Goal: Task Accomplishment & Management: Use online tool/utility

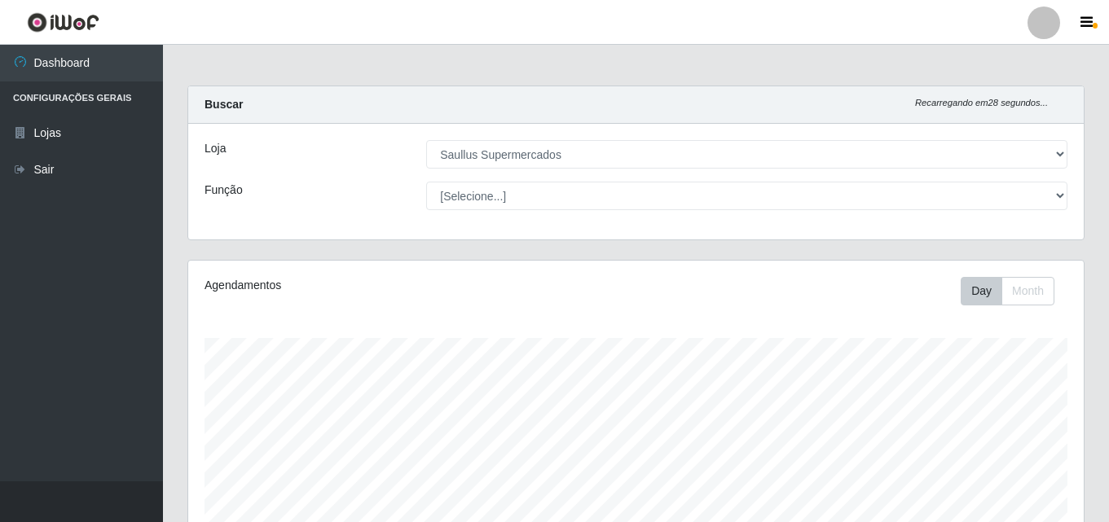
select select "423"
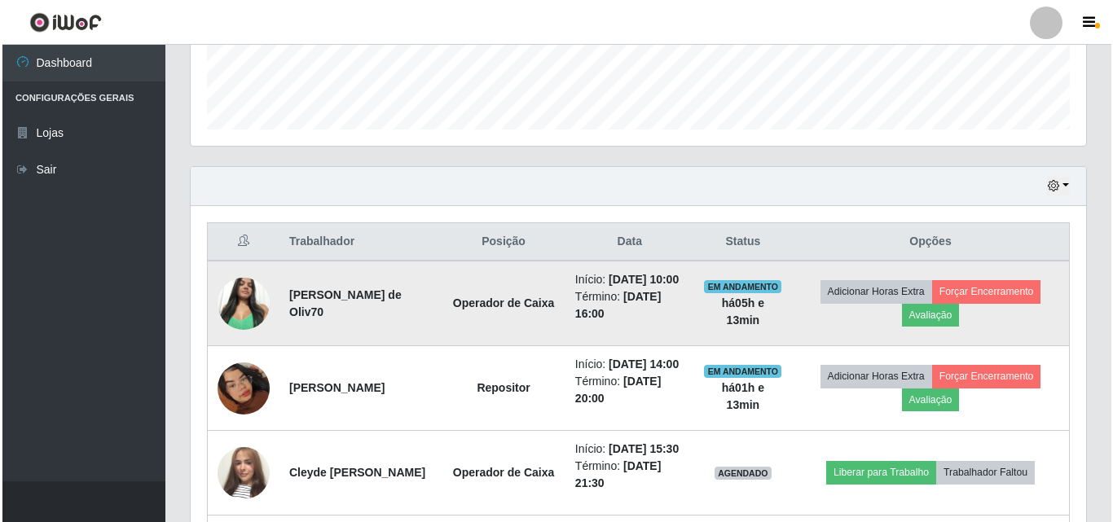
scroll to position [779, 0]
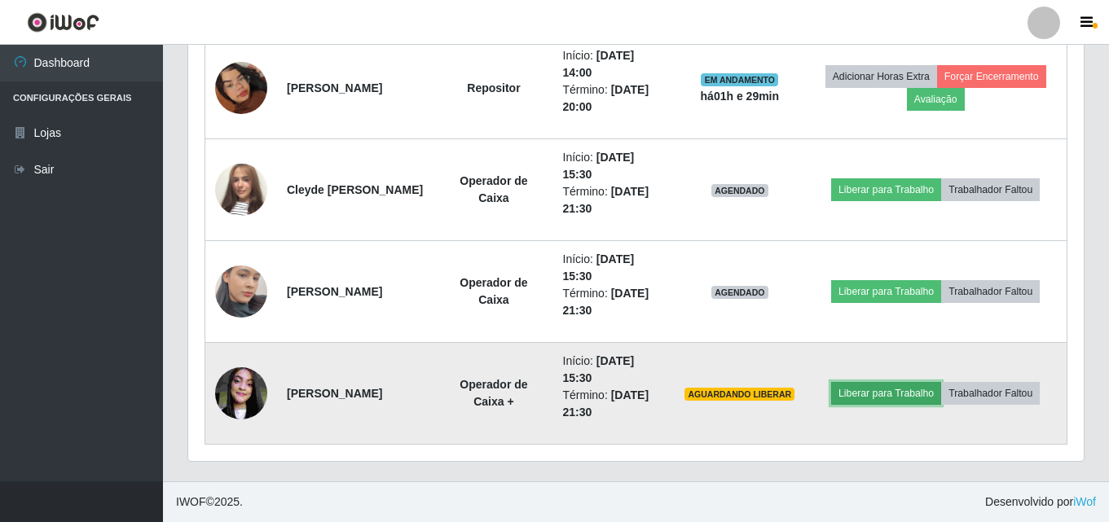
click at [935, 395] on button "Liberar para Trabalho" at bounding box center [886, 393] width 110 height 23
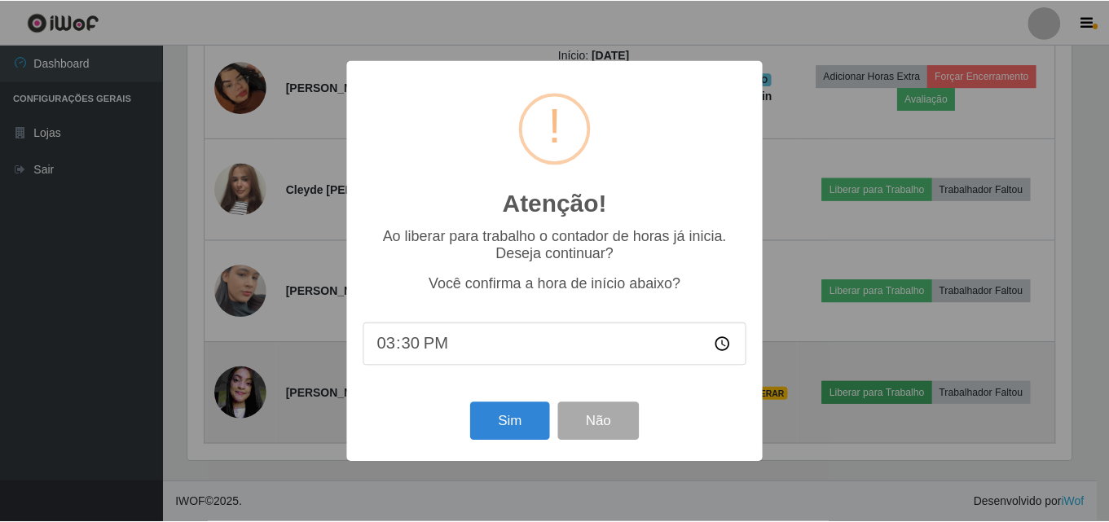
scroll to position [338, 887]
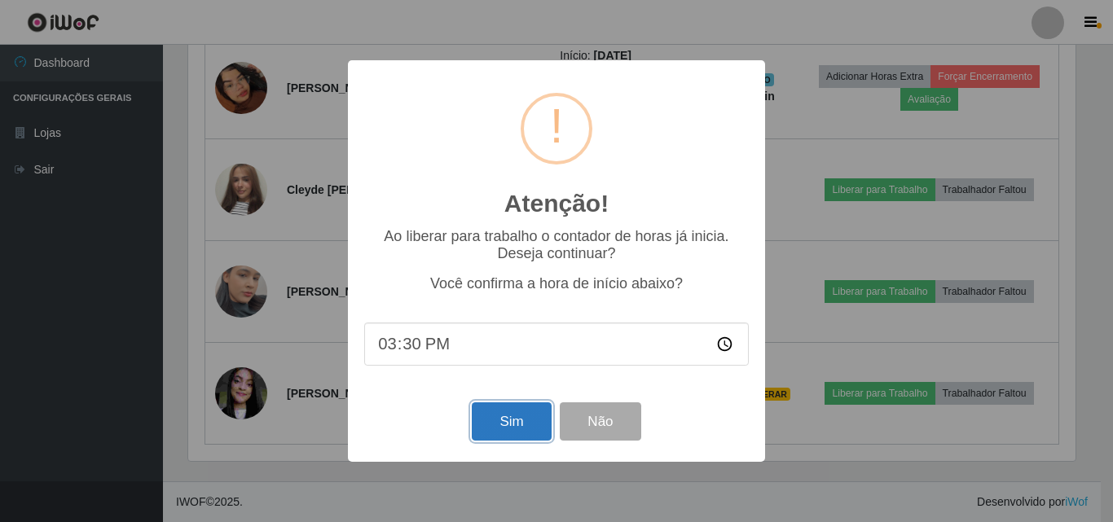
click at [521, 425] on button "Sim" at bounding box center [511, 422] width 79 height 38
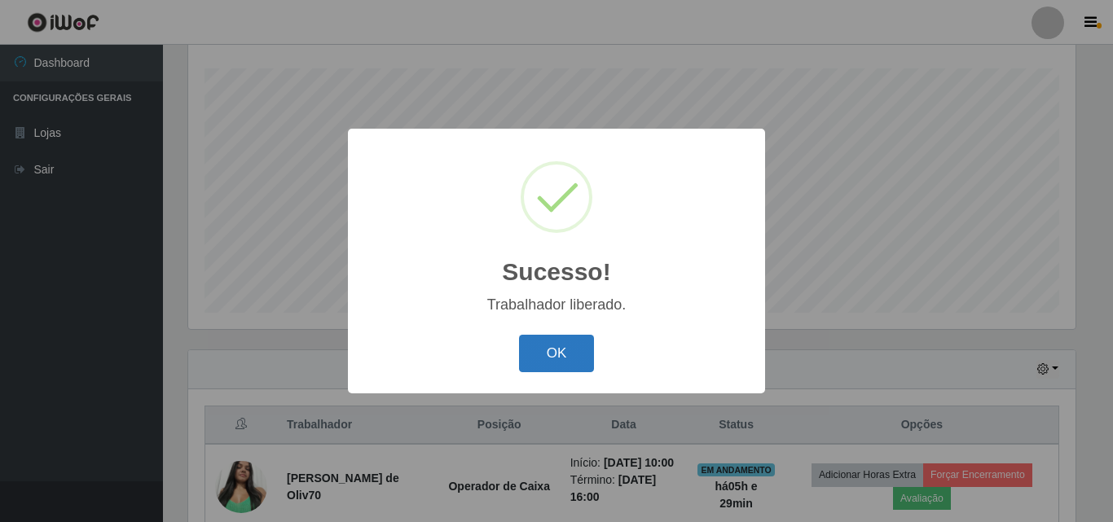
click at [564, 356] on button "OK" at bounding box center [557, 354] width 76 height 38
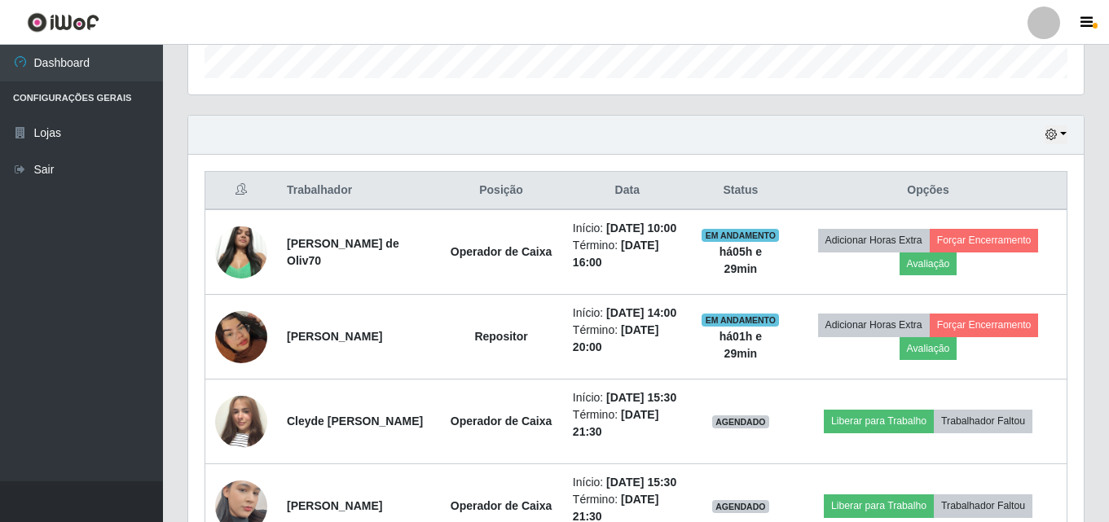
scroll to position [514, 0]
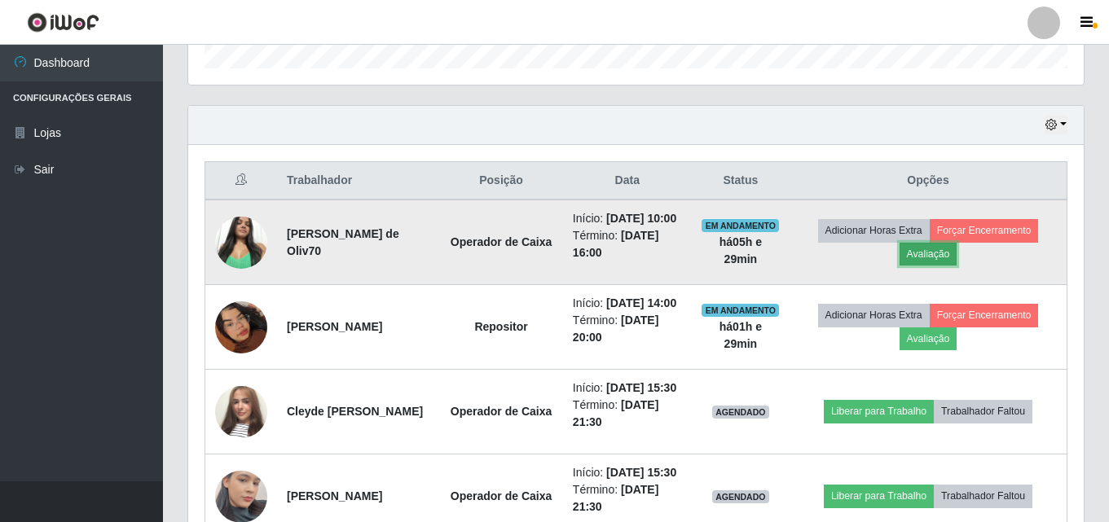
click at [922, 262] on button "Avaliação" at bounding box center [929, 254] width 58 height 23
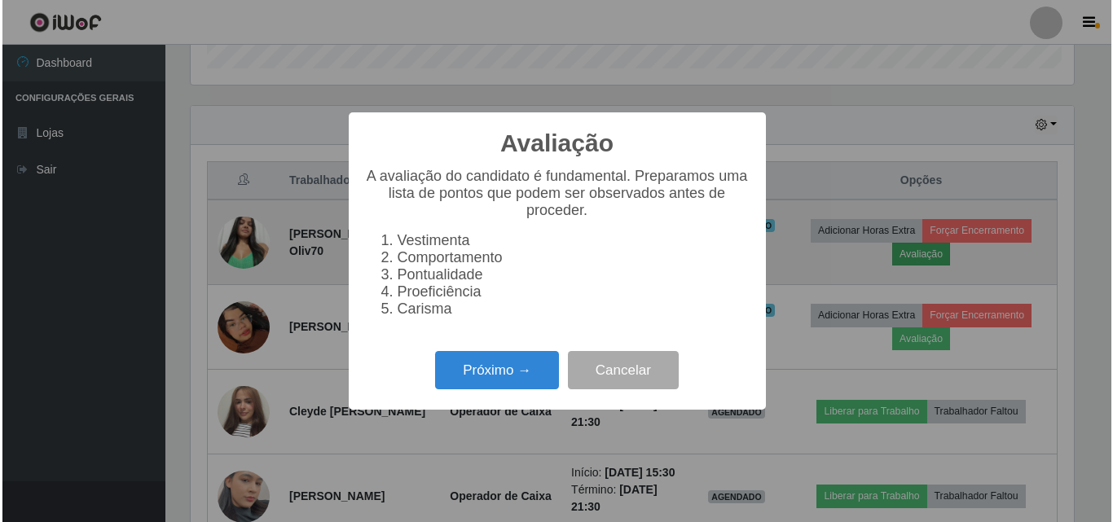
scroll to position [338, 887]
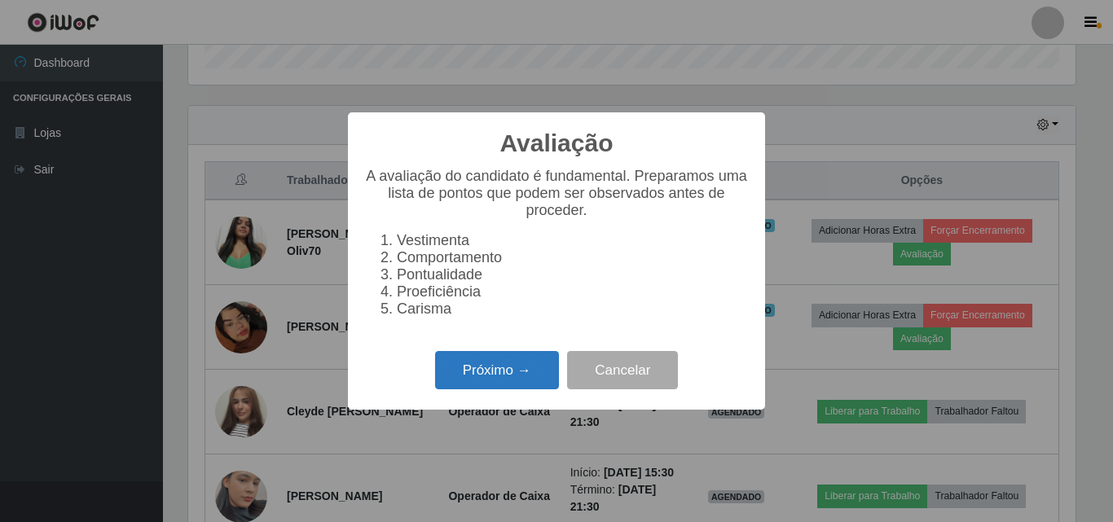
click at [456, 385] on button "Próximo →" at bounding box center [497, 370] width 124 height 38
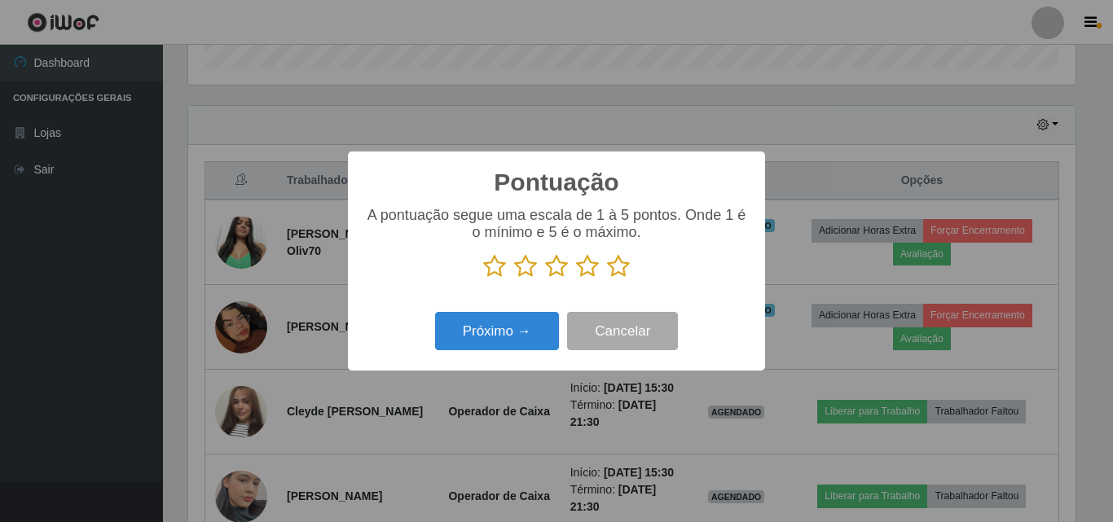
click at [616, 266] on icon at bounding box center [618, 266] width 23 height 24
click at [607, 279] on input "radio" at bounding box center [607, 279] width 0 height 0
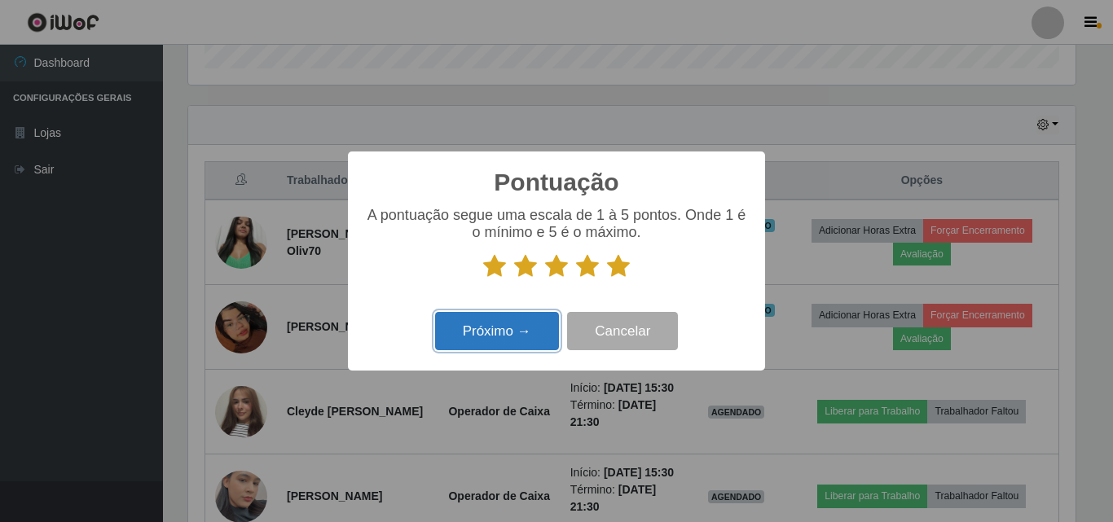
click at [517, 343] on button "Próximo →" at bounding box center [497, 331] width 124 height 38
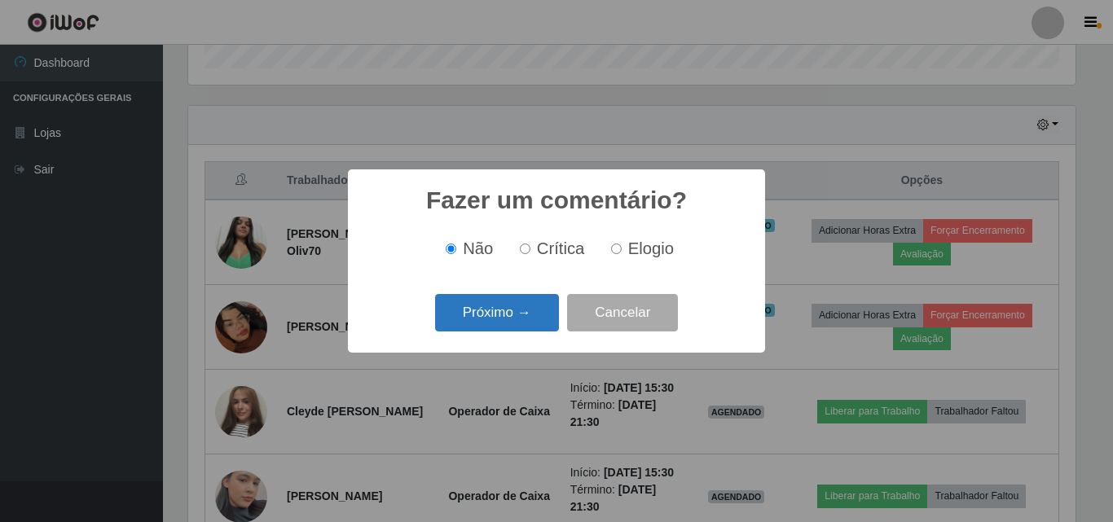
click at [522, 310] on button "Próximo →" at bounding box center [497, 313] width 124 height 38
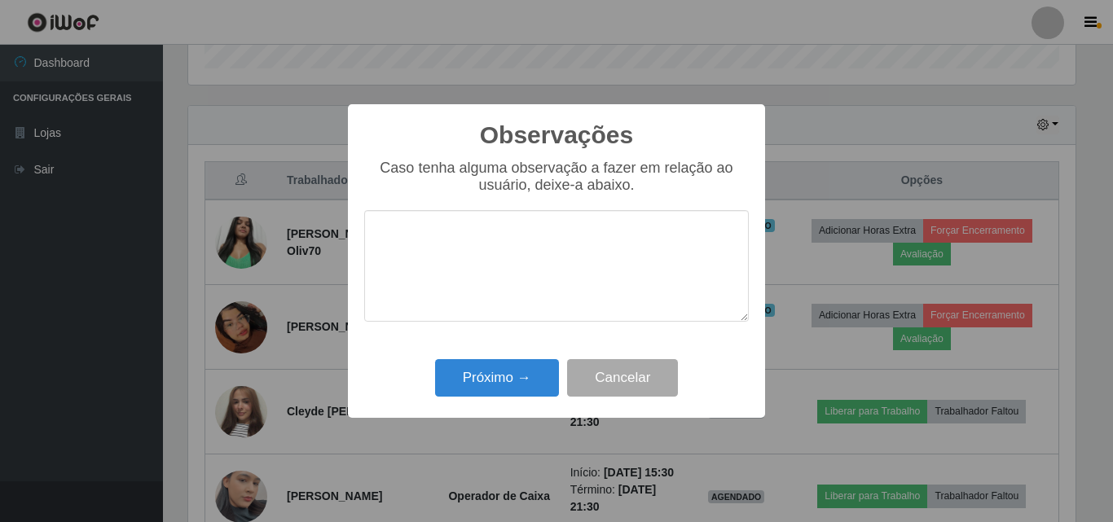
click at [559, 299] on textarea at bounding box center [556, 266] width 385 height 112
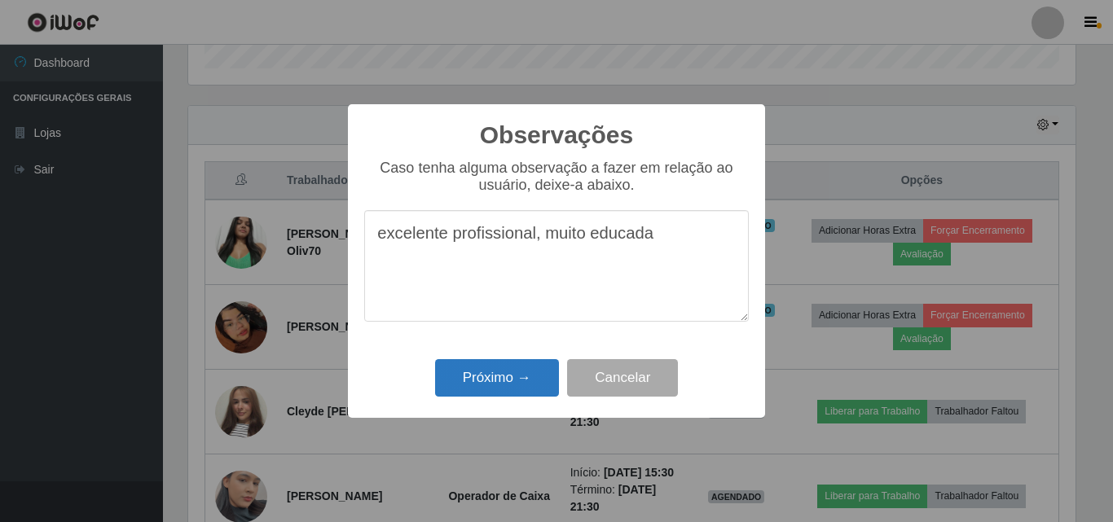
type textarea "excelente profissional, muito educada"
click at [508, 376] on button "Próximo →" at bounding box center [497, 378] width 124 height 38
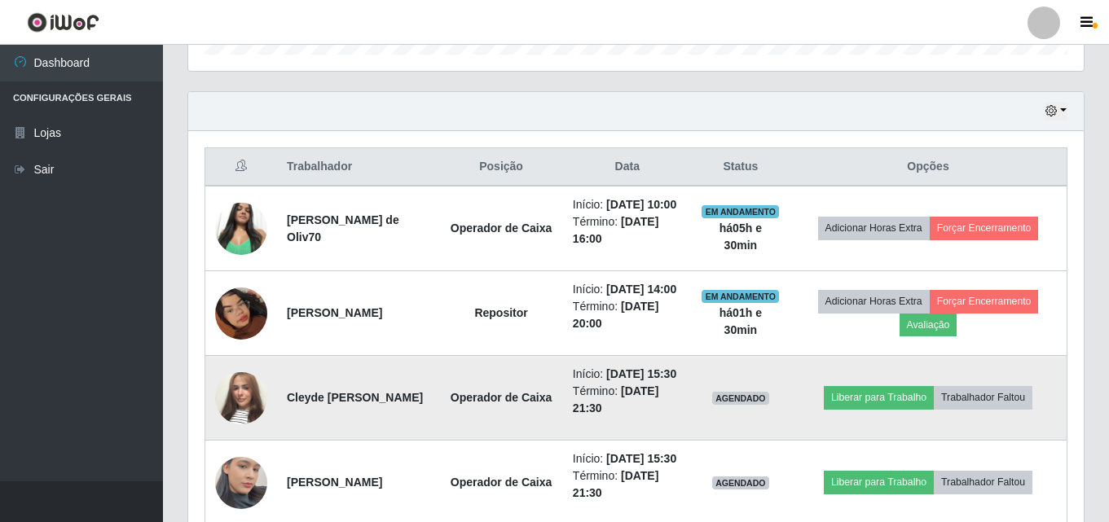
scroll to position [677, 0]
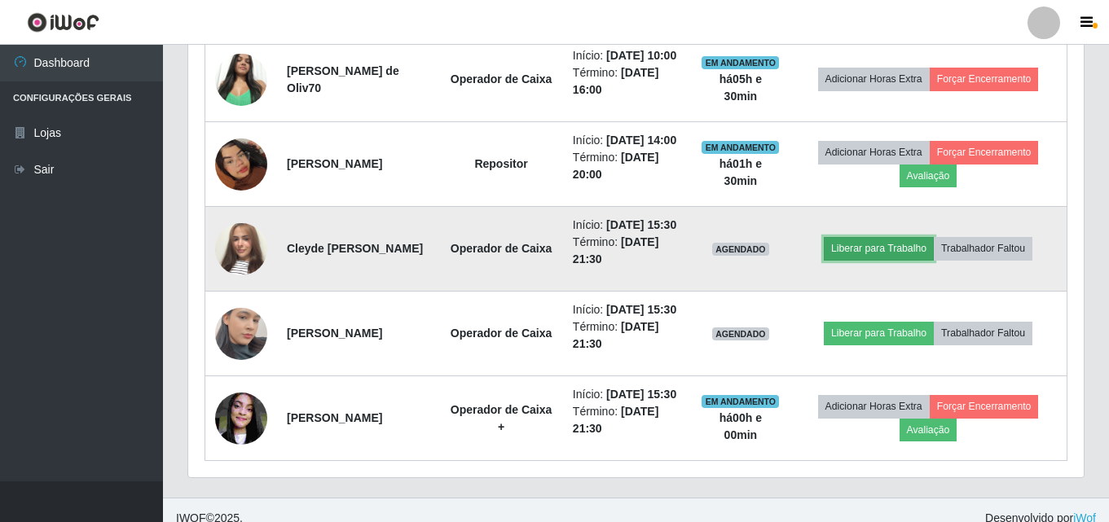
click at [884, 260] on button "Liberar para Trabalho" at bounding box center [879, 248] width 110 height 23
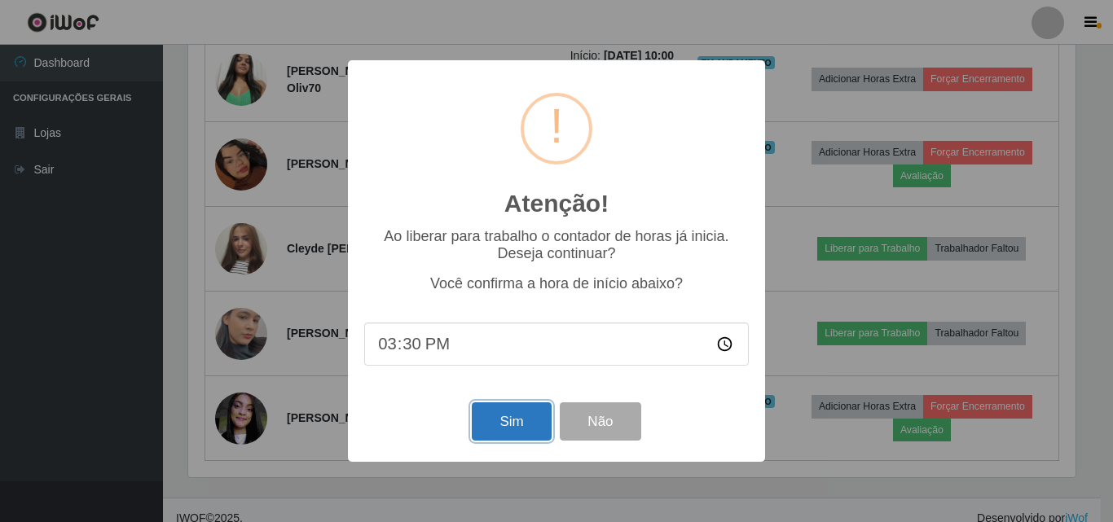
click at [490, 425] on button "Sim" at bounding box center [511, 422] width 79 height 38
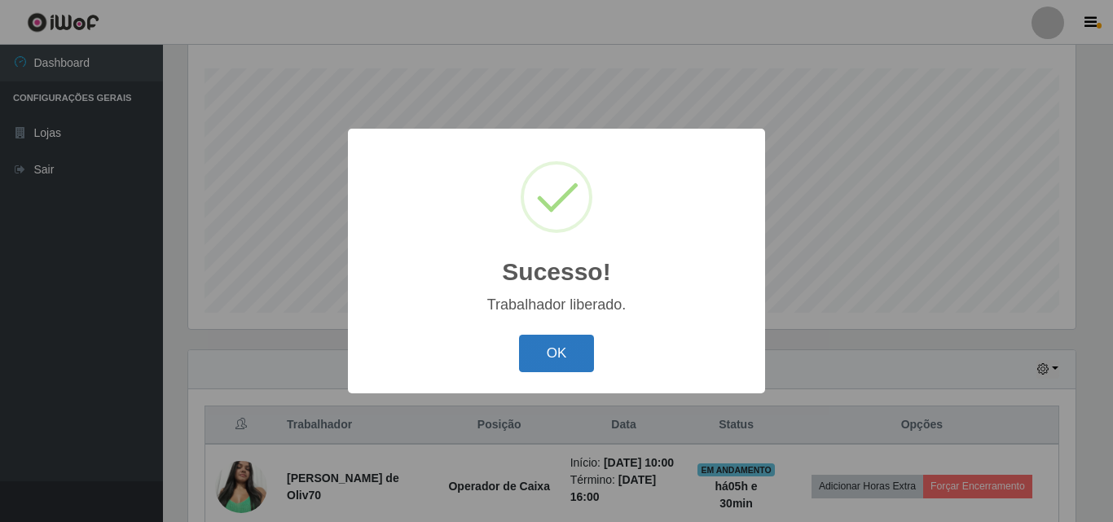
click at [521, 368] on button "OK" at bounding box center [557, 354] width 76 height 38
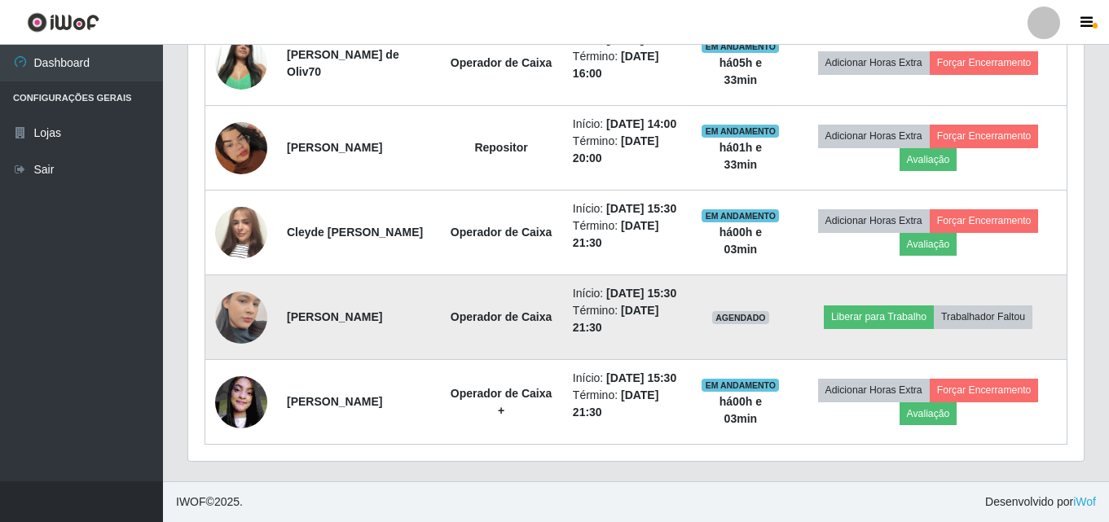
scroll to position [779, 0]
click at [883, 306] on button "Liberar para Trabalho" at bounding box center [879, 317] width 110 height 23
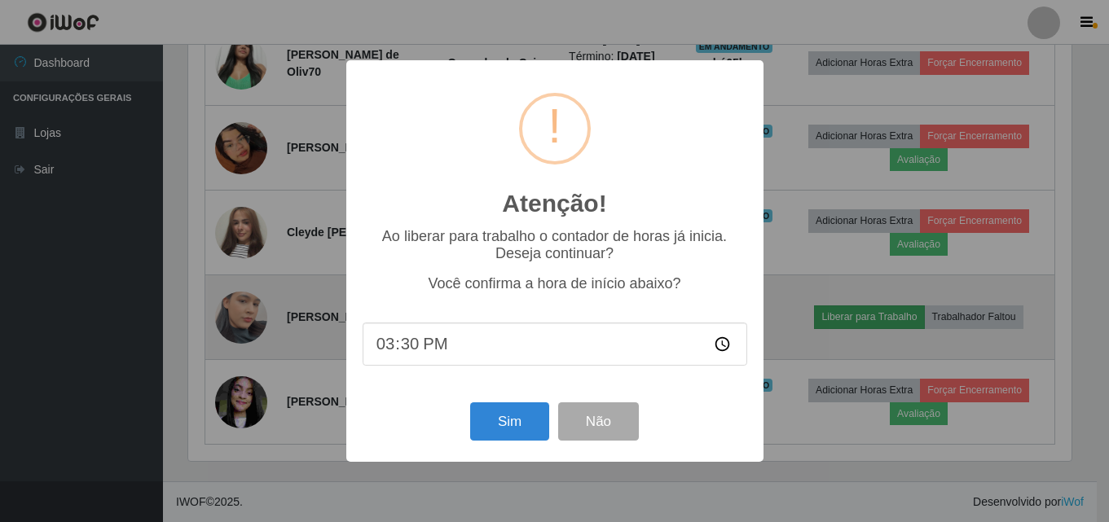
scroll to position [338, 887]
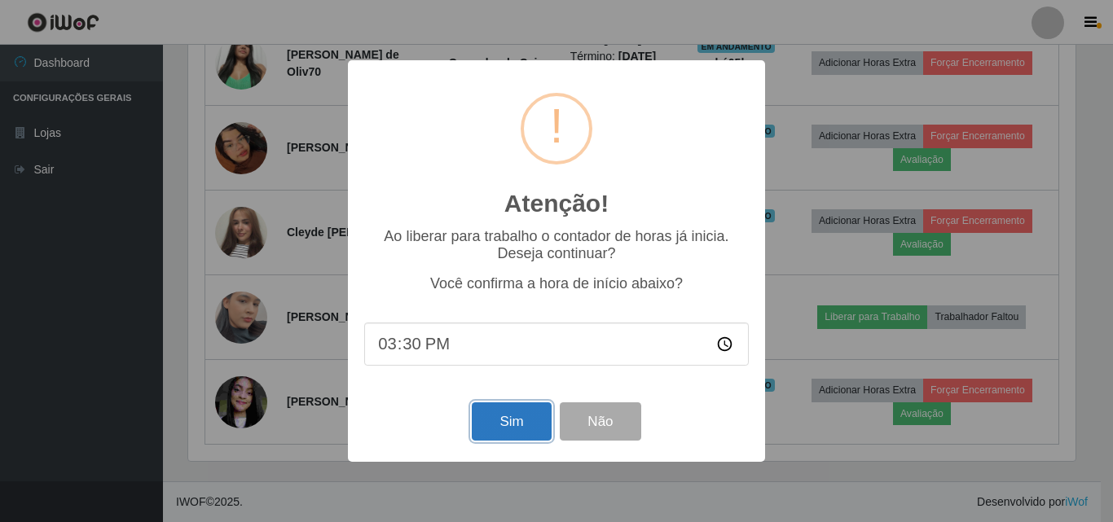
click at [514, 428] on button "Sim" at bounding box center [511, 422] width 79 height 38
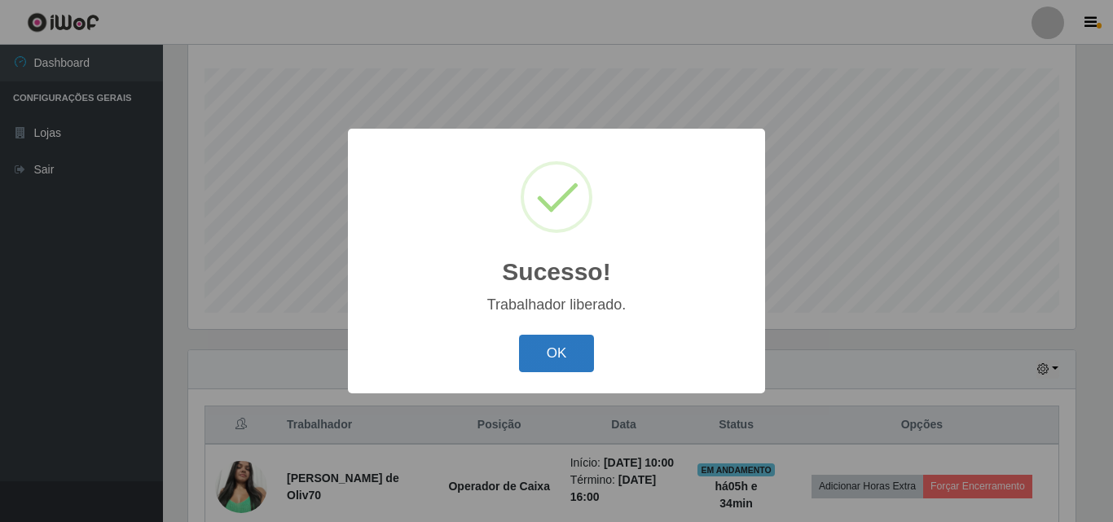
click at [543, 349] on button "OK" at bounding box center [557, 354] width 76 height 38
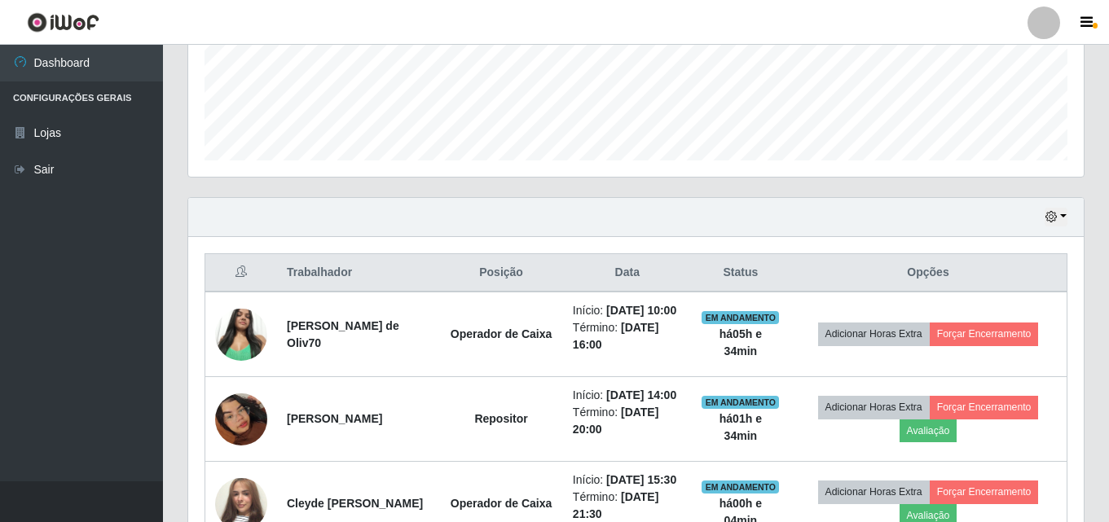
scroll to position [433, 0]
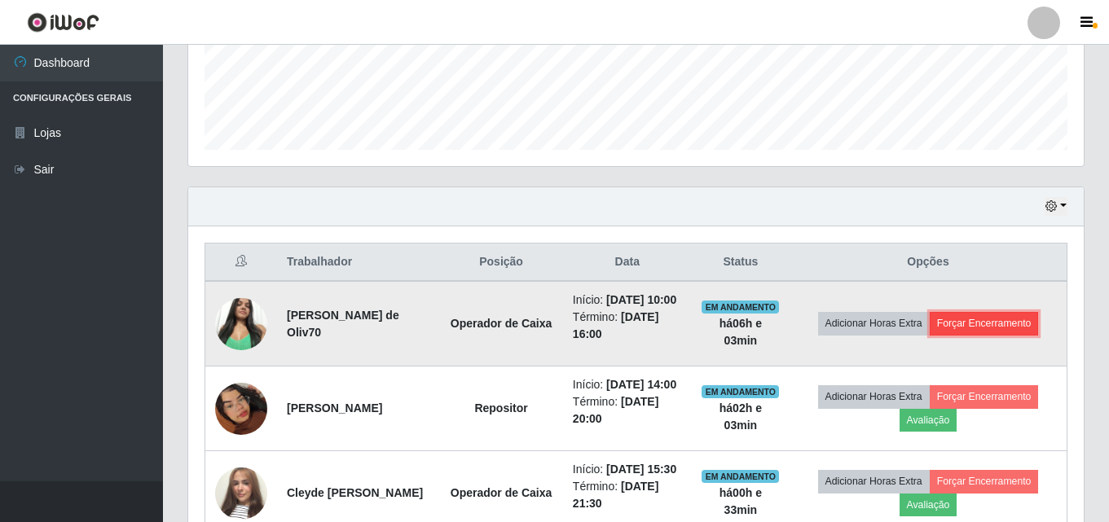
click at [1005, 331] on button "Forçar Encerramento" at bounding box center [984, 323] width 109 height 23
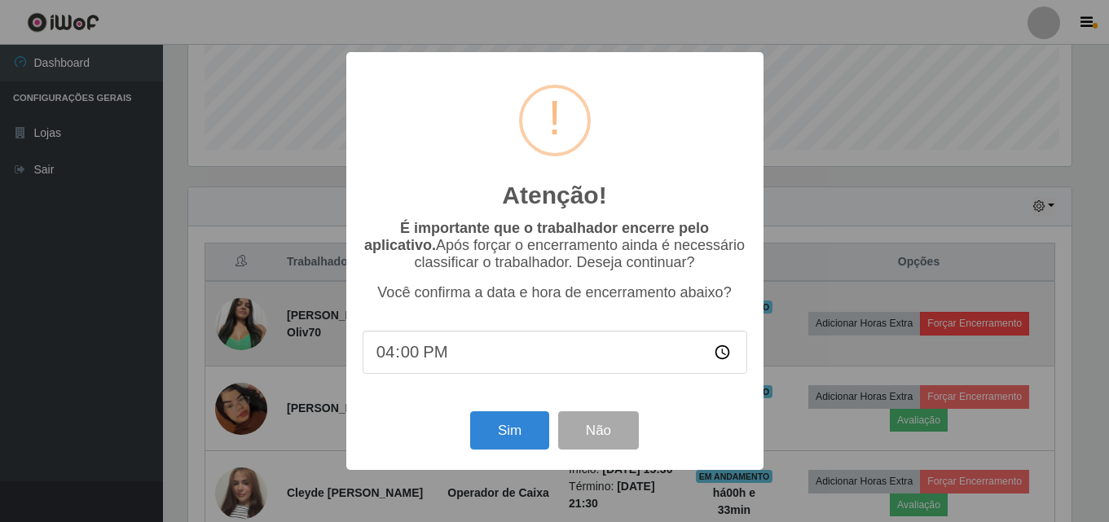
scroll to position [338, 887]
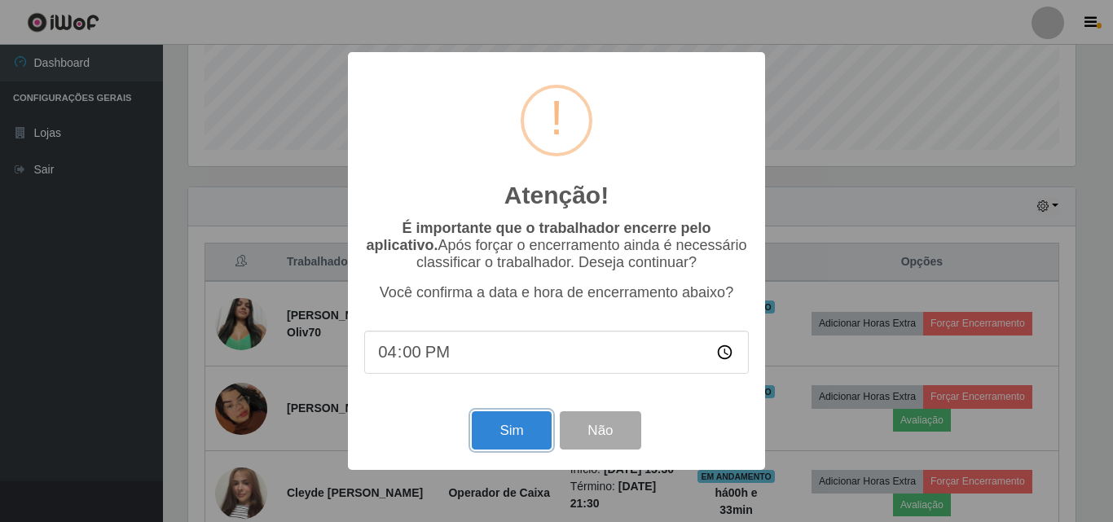
click at [535, 450] on button "Sim" at bounding box center [511, 431] width 79 height 38
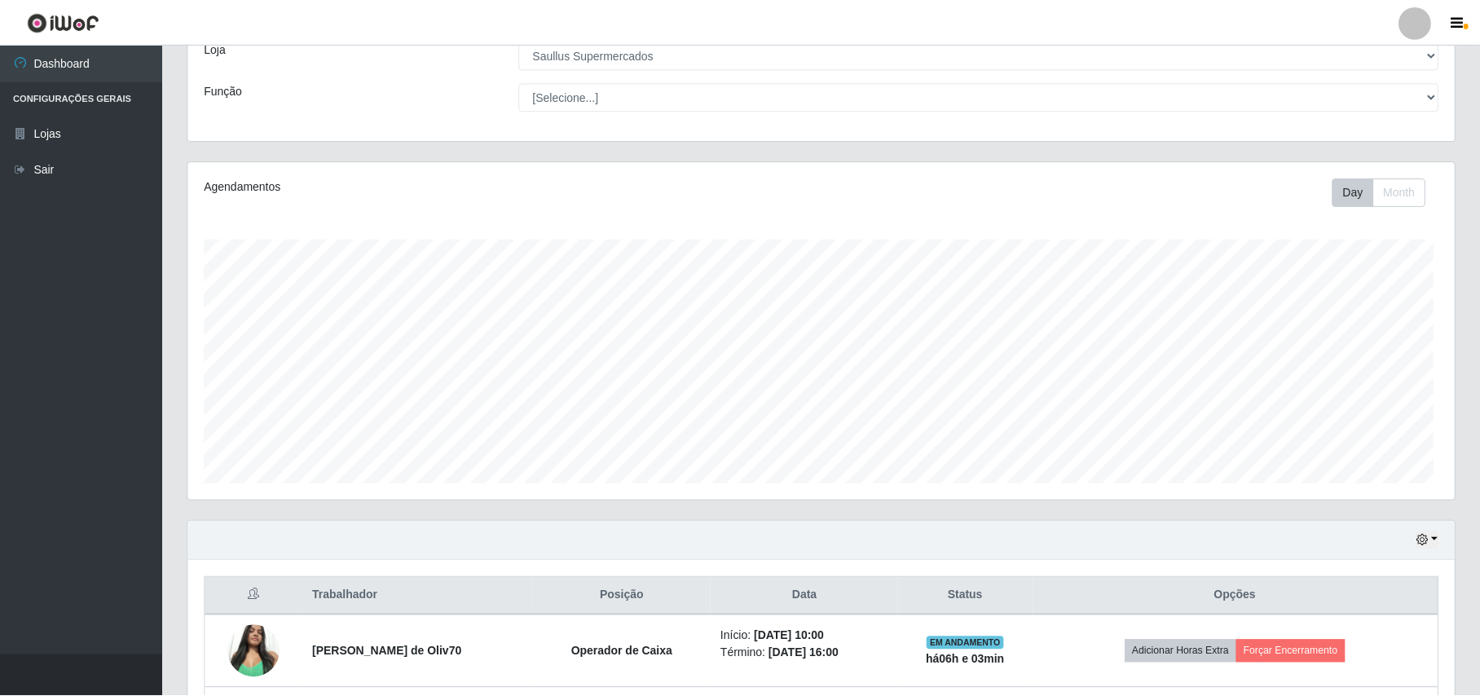
scroll to position [339, 1253]
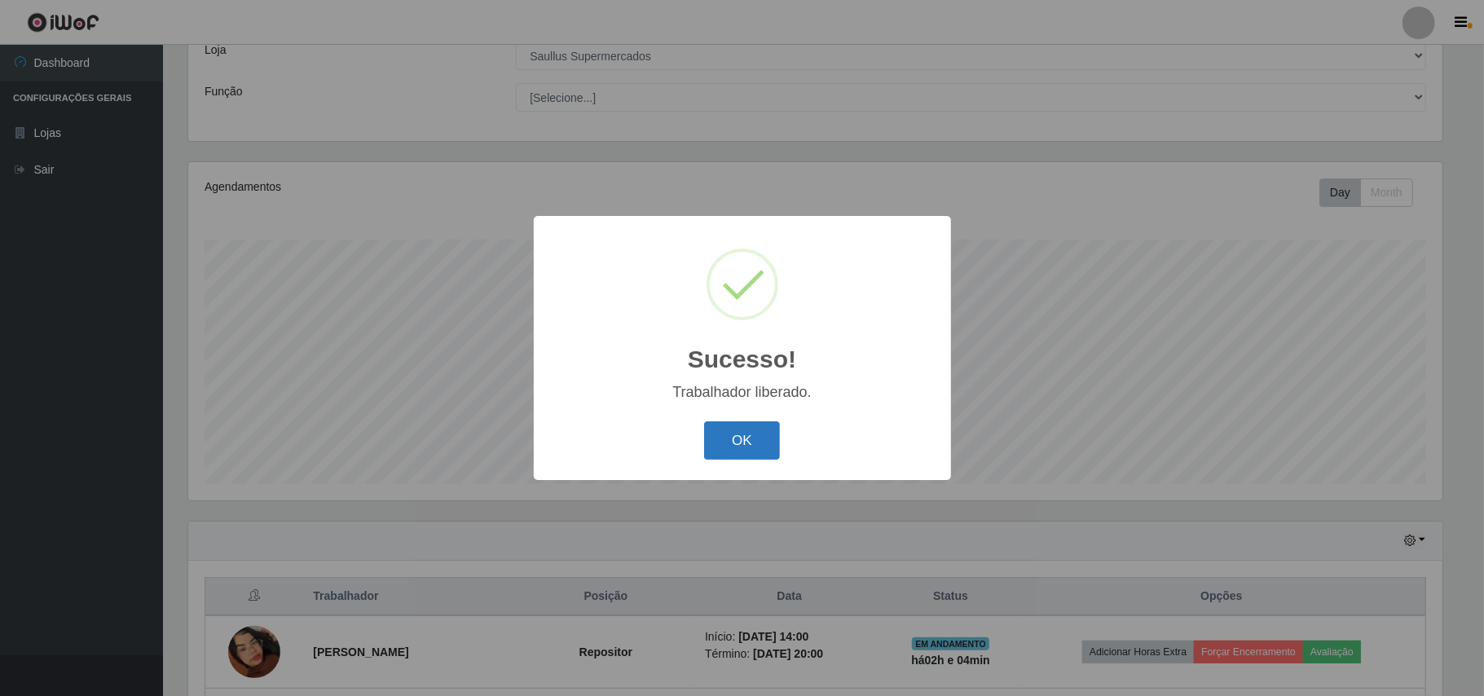
click at [746, 451] on button "OK" at bounding box center [742, 440] width 76 height 38
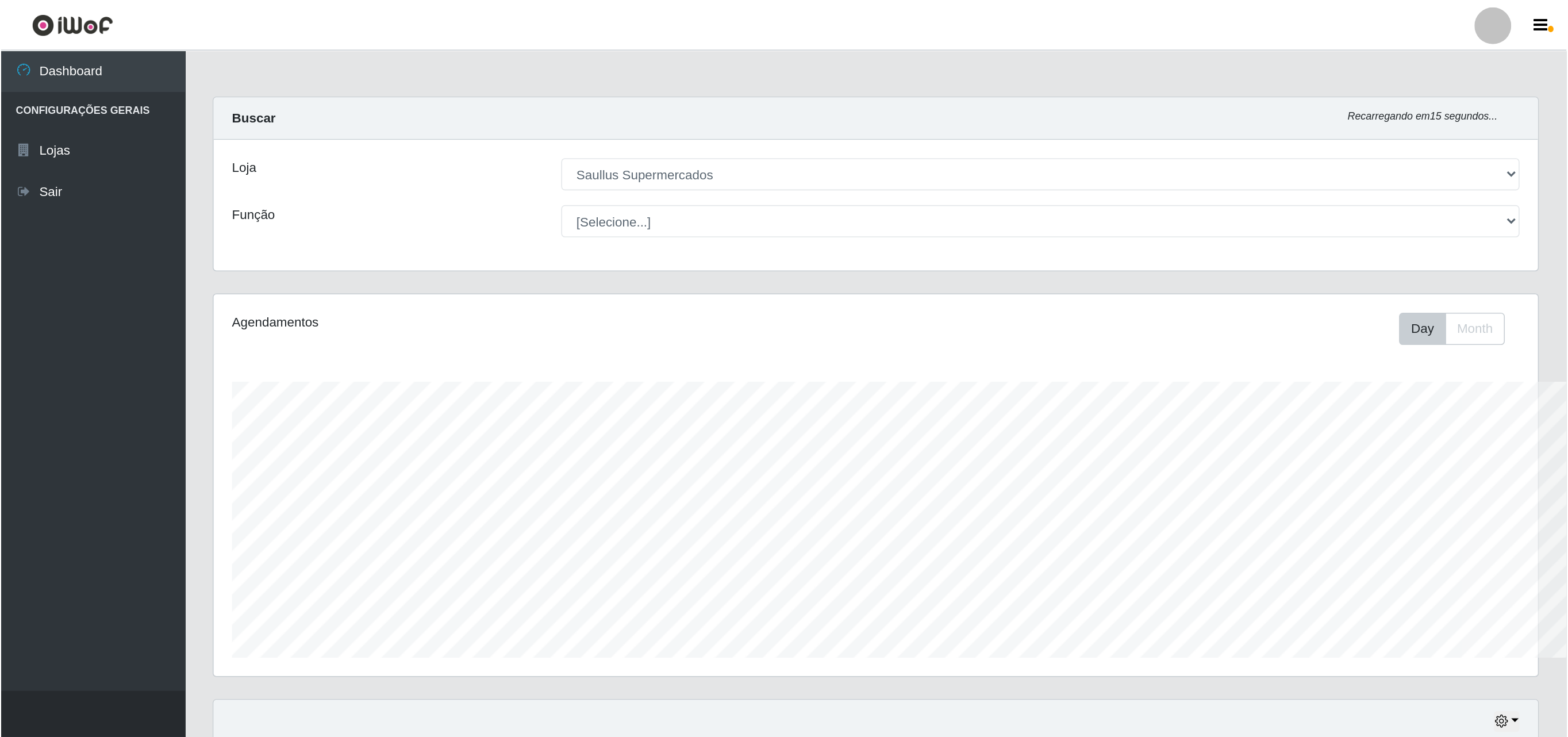
scroll to position [239, 893]
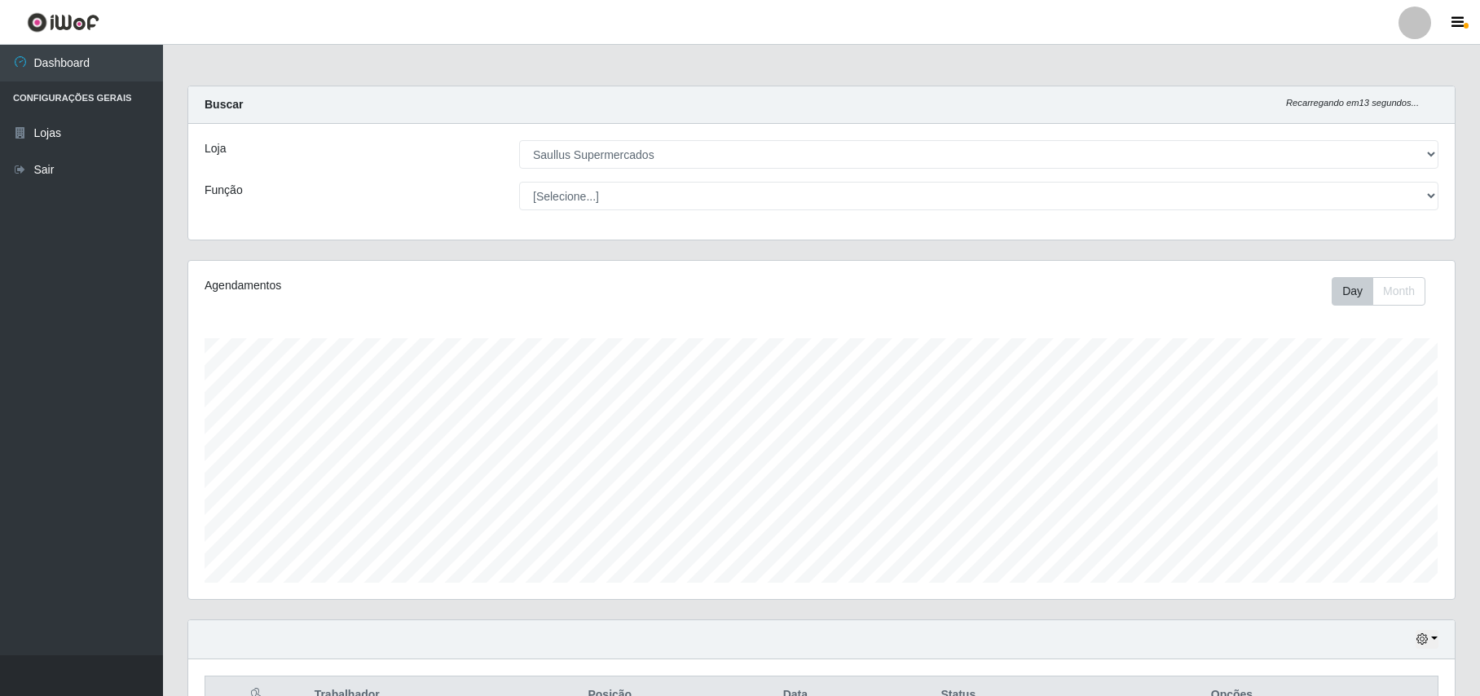
click at [1108, 125] on div "Carregando... Buscar Recarregando em 13 segundos... Loja [Selecione...] Saullus…" at bounding box center [821, 564] width 1317 height 956
drag, startPoint x: 1478, startPoint y: 125, endPoint x: 1434, endPoint y: 241, distance: 123.8
click at [1108, 241] on div "Carregando... Buscar Recarregando em 13 segundos... Loja [Selecione...] Saullus…" at bounding box center [821, 564] width 1317 height 956
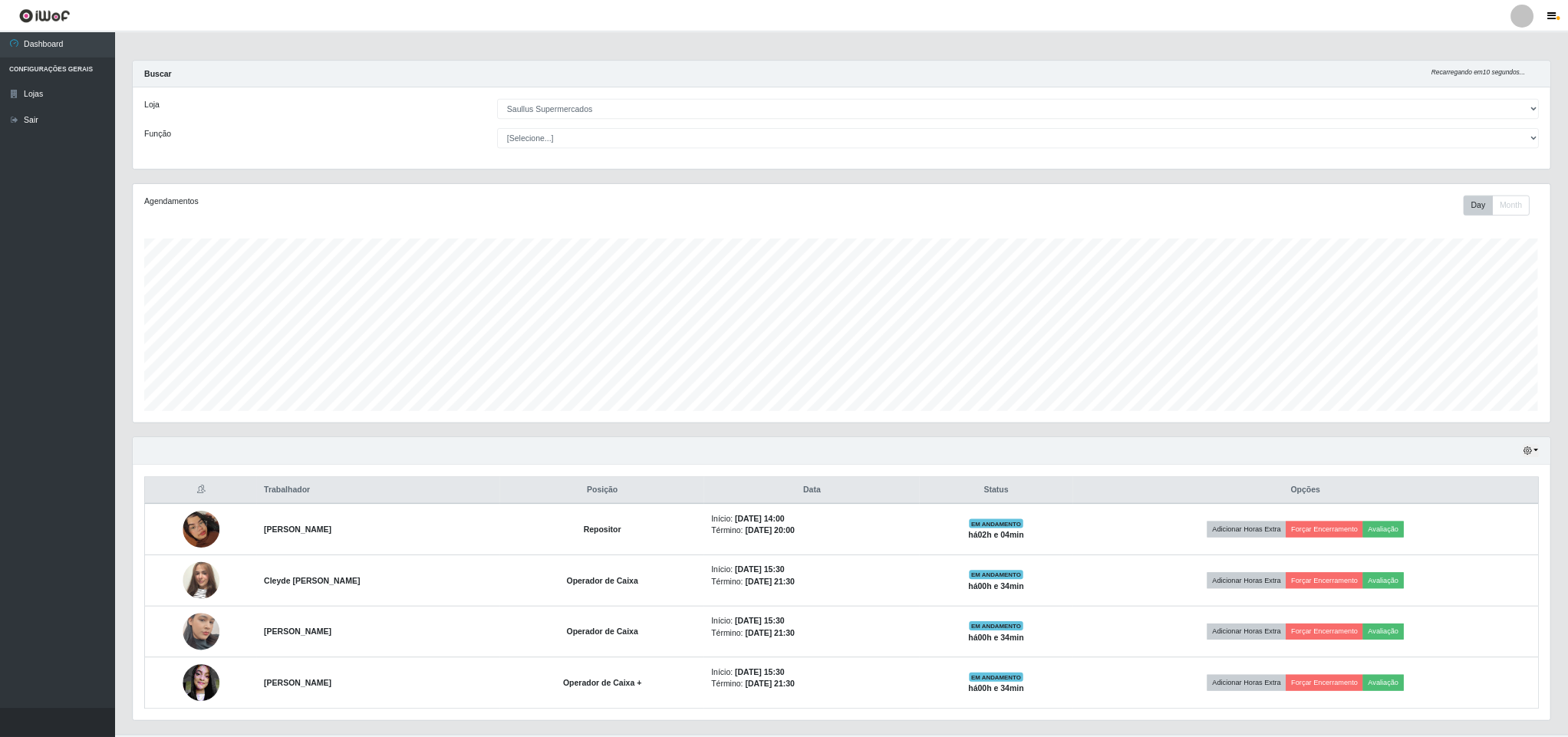
scroll to position [318, 843]
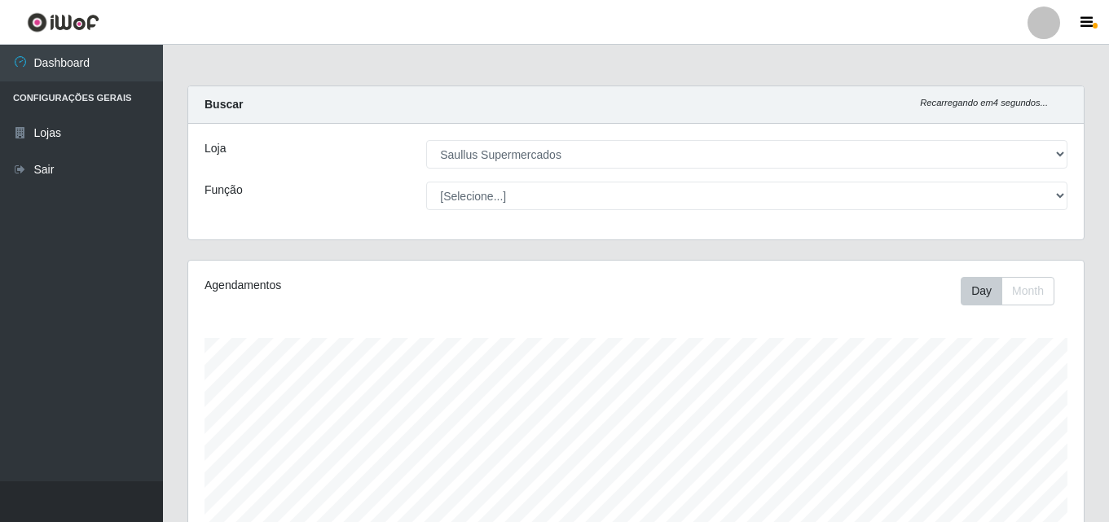
drag, startPoint x: 1098, startPoint y: 335, endPoint x: 1103, endPoint y: 384, distance: 49.1
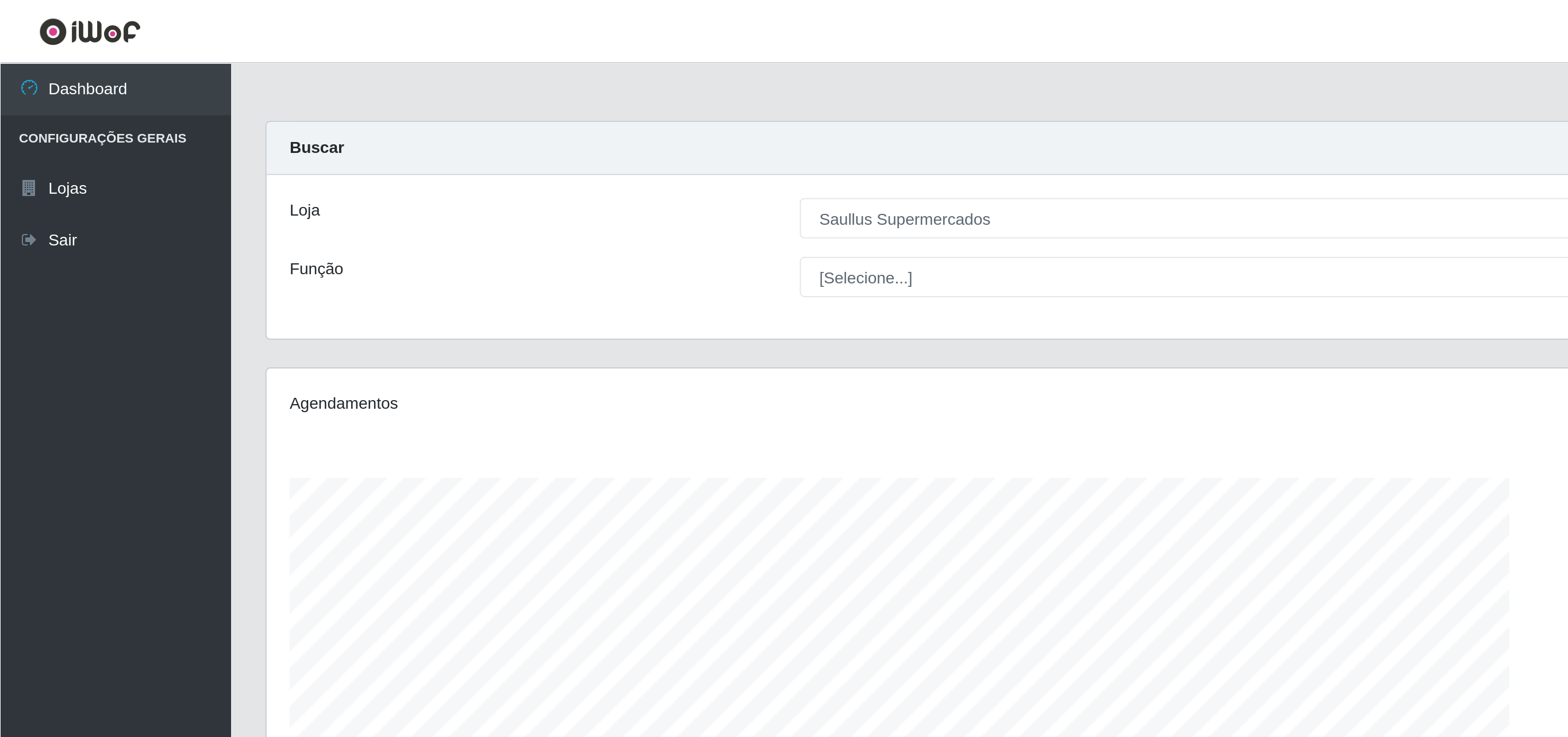
scroll to position [0, 0]
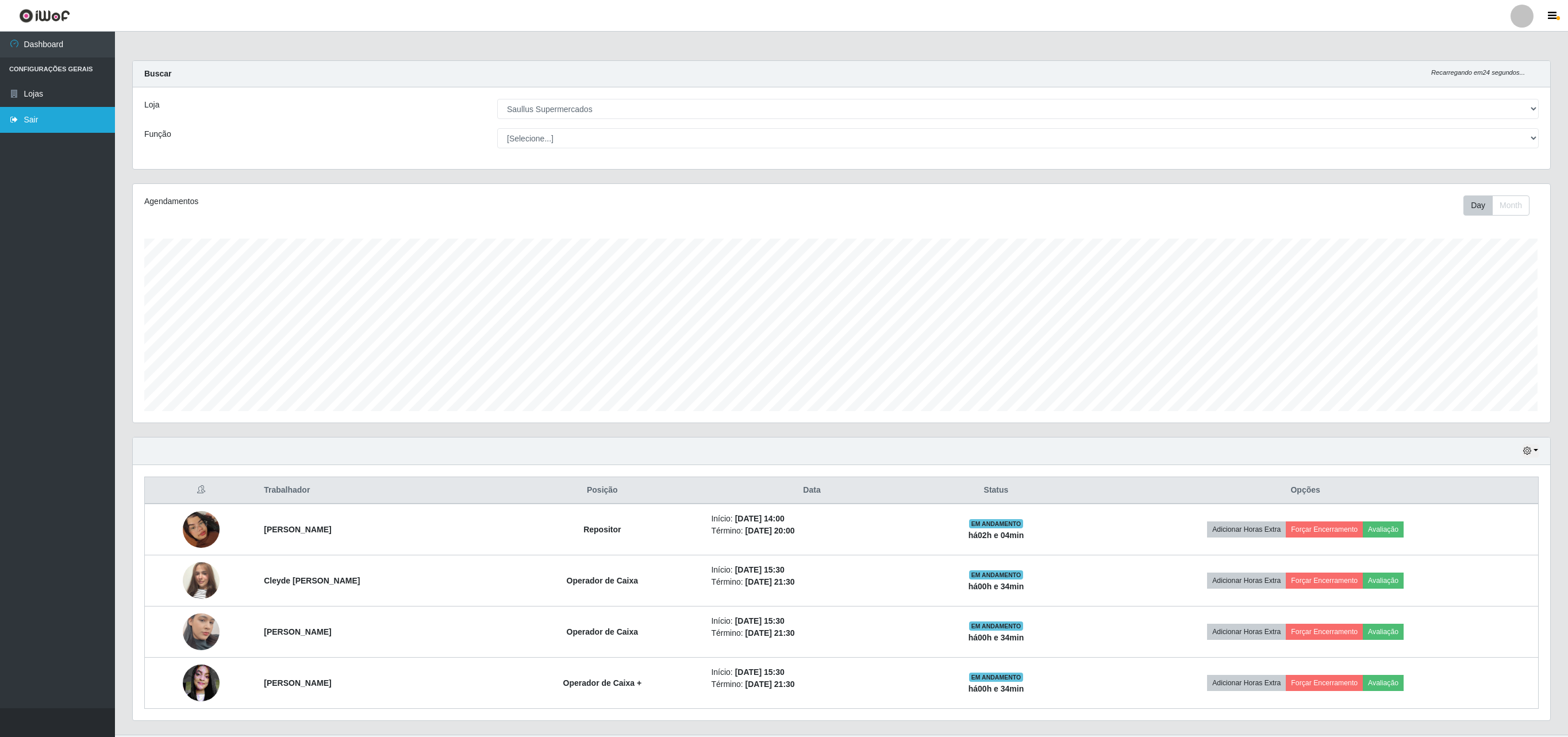
click at [23, 118] on link "Sair" at bounding box center [57, 120] width 115 height 26
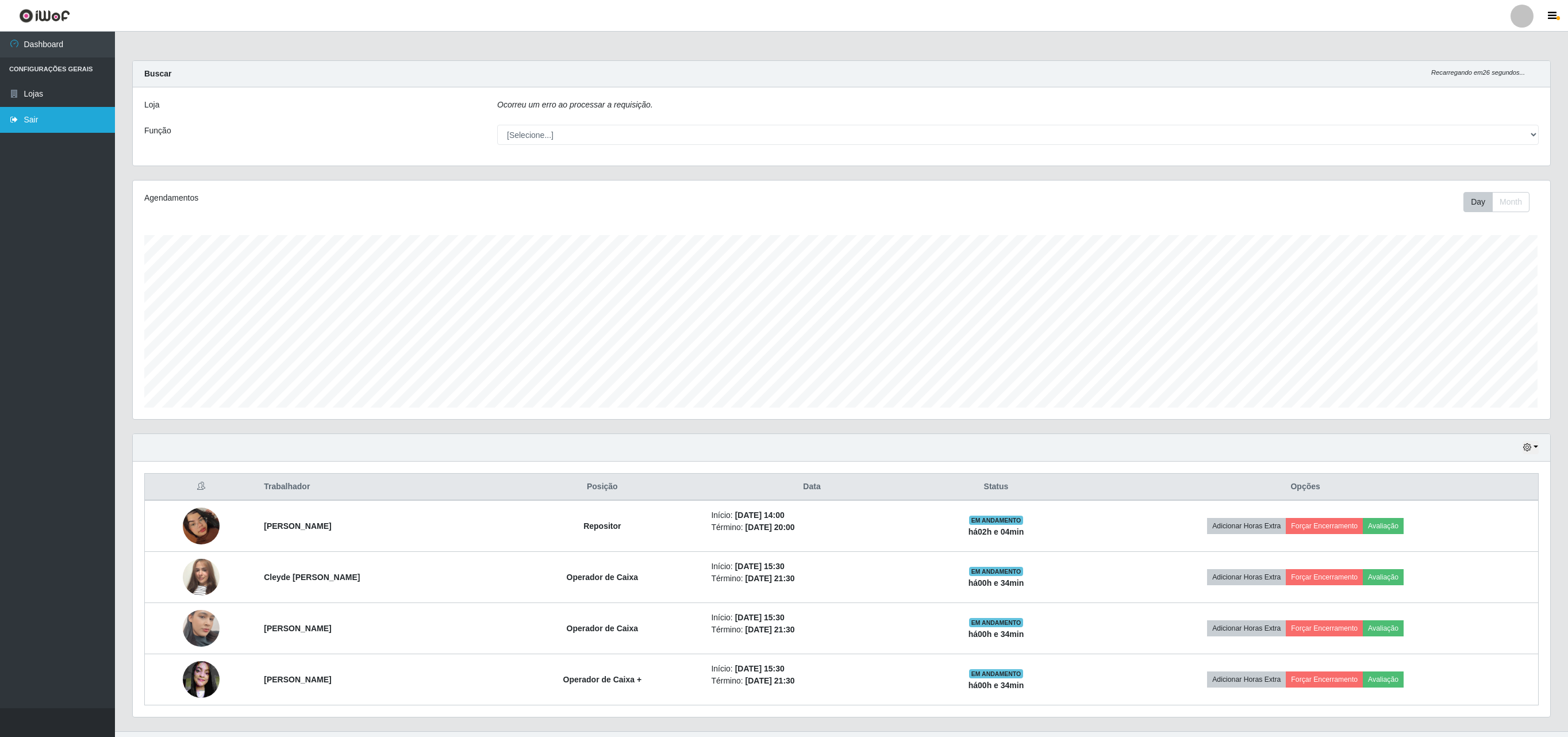
click at [25, 117] on link "Sair" at bounding box center [57, 120] width 115 height 26
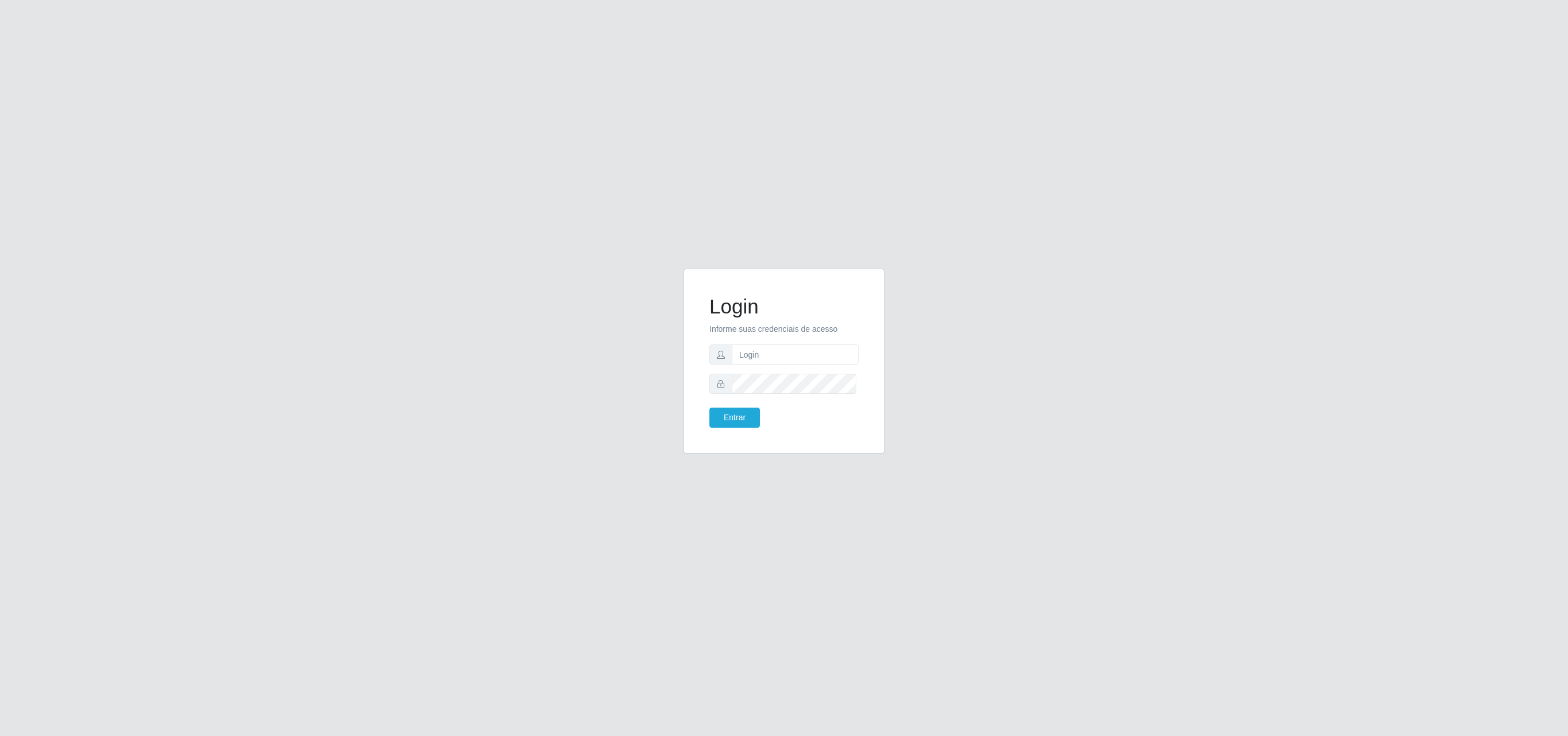
click at [780, 93] on div "Login Informe suas credenciais de acesso Entrar" at bounding box center [784, 368] width 1568 height 736
